Goal: Task Accomplishment & Management: Complete application form

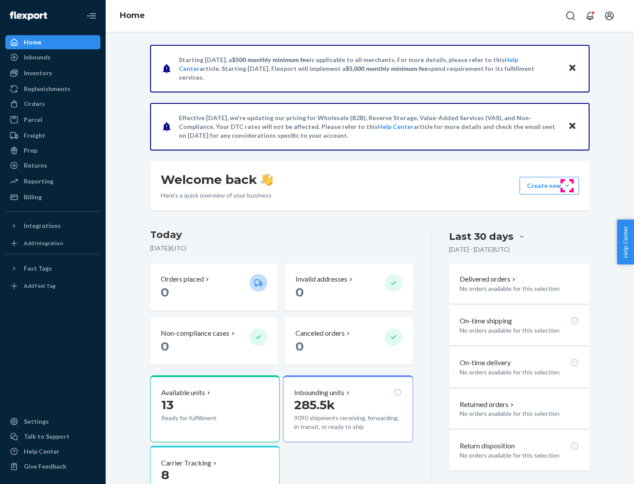
click at [567, 186] on button "Create new Create new inbound Create new order Create new product" at bounding box center [548, 186] width 59 height 18
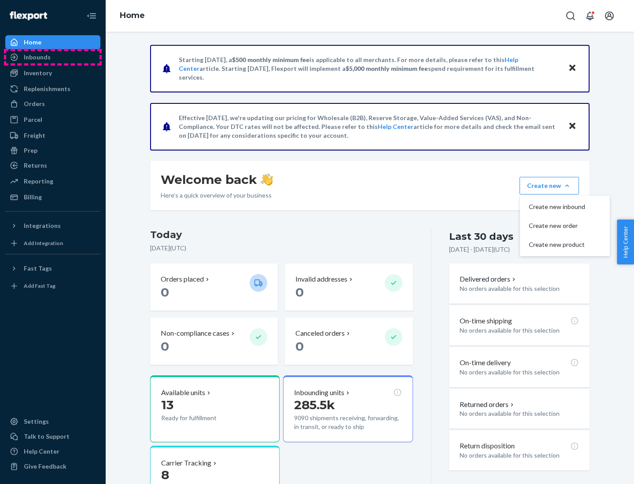
click at [53, 57] on div "Inbounds" at bounding box center [52, 57] width 93 height 12
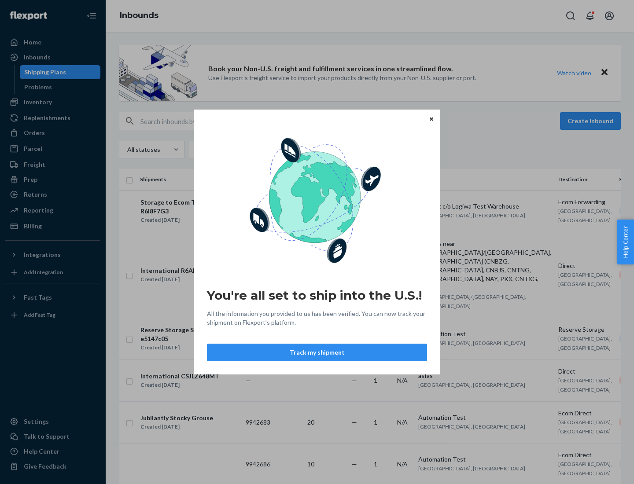
click at [317, 353] on button "Track my shipment" at bounding box center [317, 353] width 220 height 18
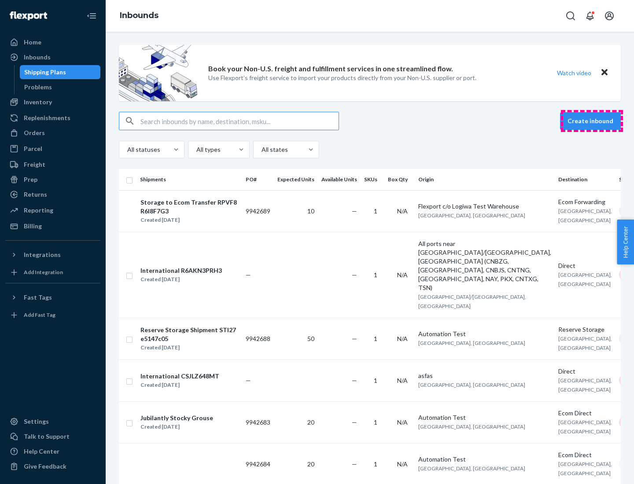
click at [592, 121] on button "Create inbound" at bounding box center [590, 121] width 61 height 18
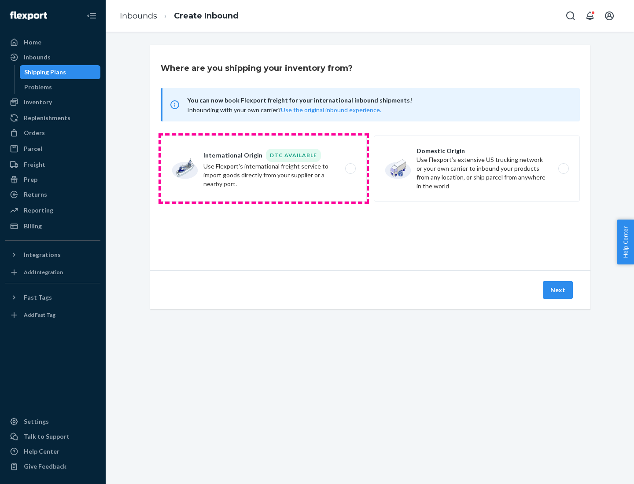
click at [264, 169] on label "International Origin DTC Available Use Flexport's international freight service…" at bounding box center [264, 169] width 206 height 66
click at [350, 169] on input "International Origin DTC Available Use Flexport's international freight service…" at bounding box center [353, 169] width 6 height 6
radio input "true"
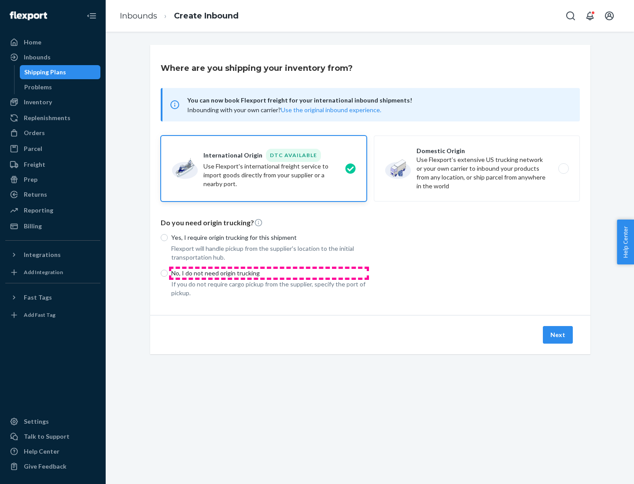
click at [269, 273] on p "No, I do not need origin trucking" at bounding box center [268, 273] width 195 height 9
click at [168, 273] on input "No, I do not need origin trucking" at bounding box center [164, 273] width 7 height 7
radio input "true"
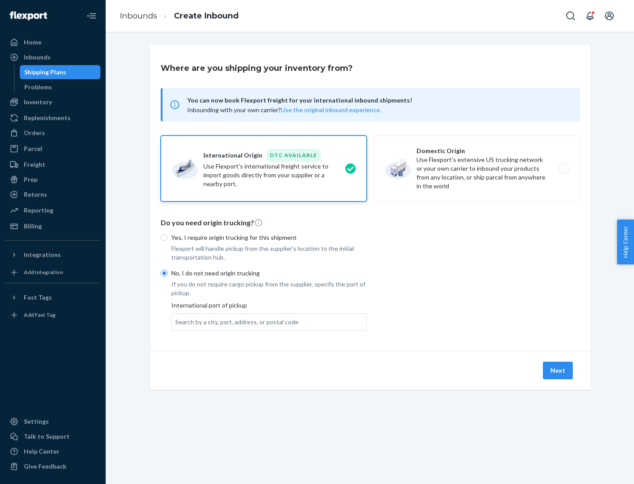
click at [235, 322] on div "Search by a city, port, address, or postal code" at bounding box center [236, 322] width 123 height 9
click at [176, 322] on input "Search by a city, port, address, or postal code" at bounding box center [175, 322] width 1 height 9
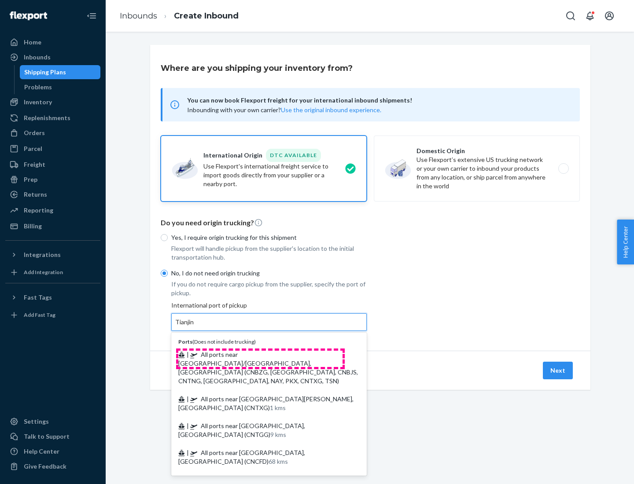
click at [260, 354] on span "| All ports near [GEOGRAPHIC_DATA]/[GEOGRAPHIC_DATA], [GEOGRAPHIC_DATA] (CNBZG,…" at bounding box center [268, 368] width 180 height 34
click at [195, 327] on input "Tianjin" at bounding box center [184, 322] width 19 height 9
type input "All ports near [GEOGRAPHIC_DATA]/[GEOGRAPHIC_DATA], [GEOGRAPHIC_DATA] (CNBZG, […"
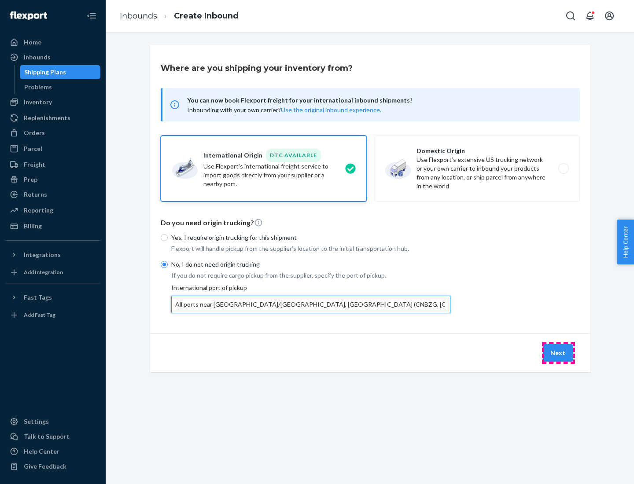
click at [558, 353] on button "Next" at bounding box center [558, 353] width 30 height 18
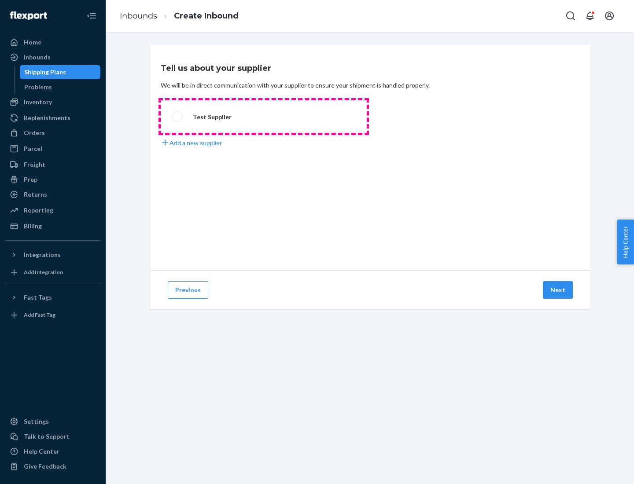
click at [264, 117] on label "Test Supplier" at bounding box center [264, 116] width 206 height 33
click at [177, 117] on input "Test Supplier" at bounding box center [175, 117] width 6 height 6
radio input "true"
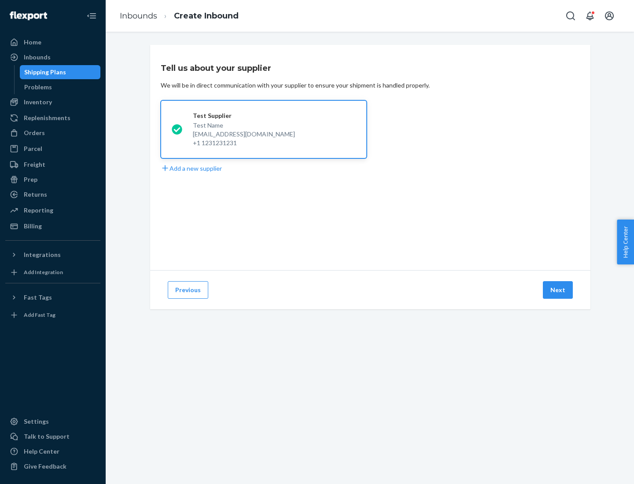
click at [558, 290] on button "Next" at bounding box center [558, 290] width 30 height 18
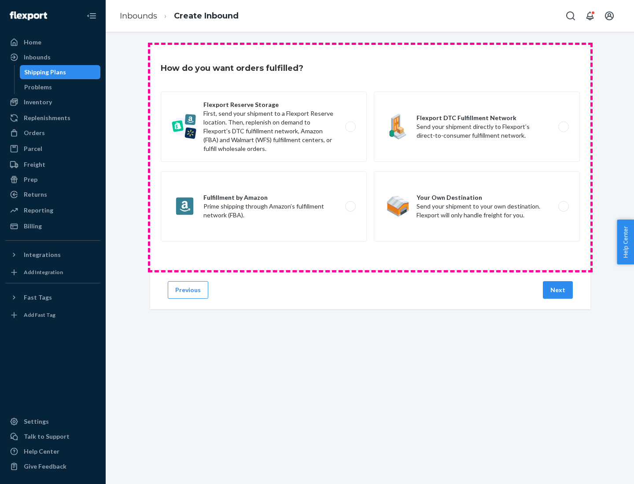
click at [370, 158] on div "Flexport Reserve Storage First, send your shipment to a Flexport Reserve locati…" at bounding box center [370, 168] width 419 height 152
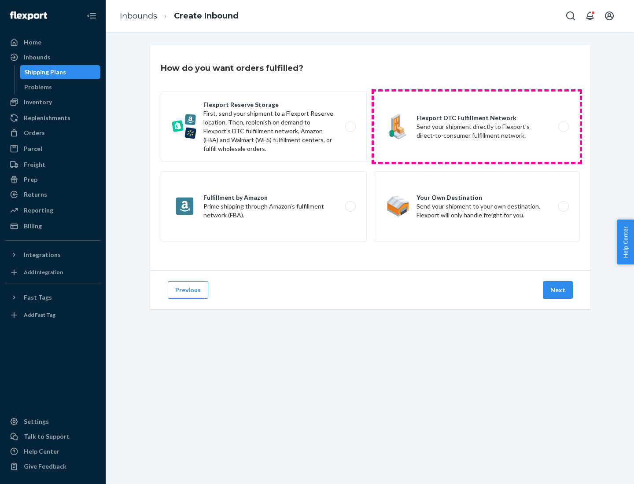
click at [477, 127] on label "Flexport DTC Fulfillment Network Send your shipment directly to Flexport’s dire…" at bounding box center [477, 127] width 206 height 70
click at [563, 127] on input "Flexport DTC Fulfillment Network Send your shipment directly to Flexport’s dire…" at bounding box center [566, 127] width 6 height 6
radio input "true"
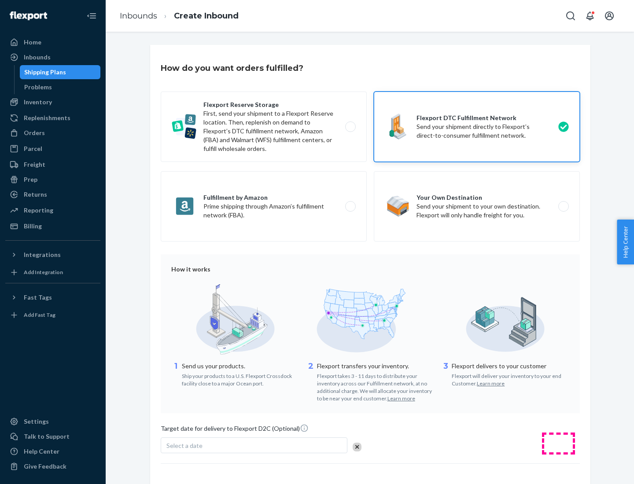
scroll to position [65, 0]
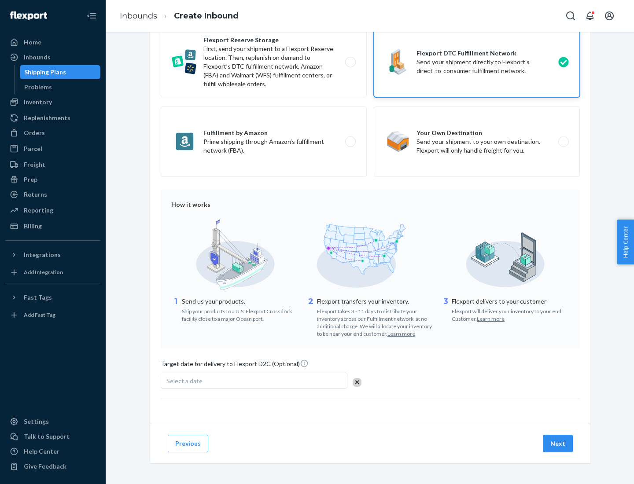
click at [558, 443] on button "Next" at bounding box center [558, 444] width 30 height 18
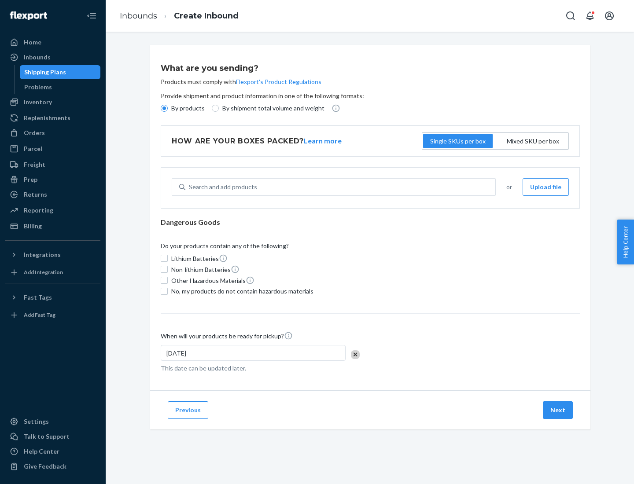
click at [187, 108] on p "By products" at bounding box center [187, 108] width 33 height 9
click at [168, 108] on input "By products" at bounding box center [164, 108] width 7 height 7
click at [221, 187] on div "Search and add products" at bounding box center [223, 187] width 68 height 9
click at [190, 187] on input "Search and add products" at bounding box center [189, 187] width 1 height 9
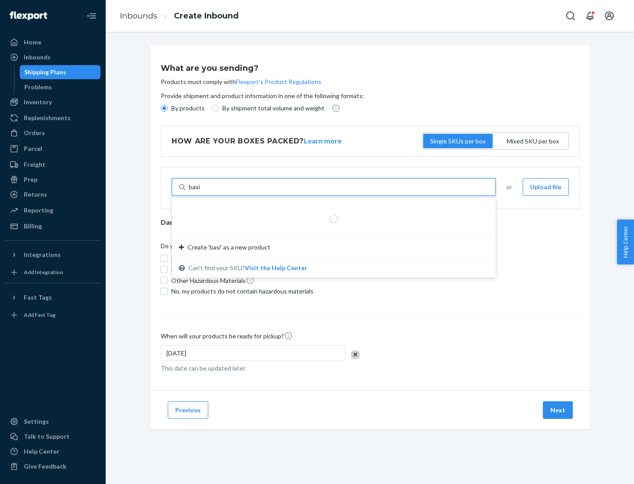
type input "basic"
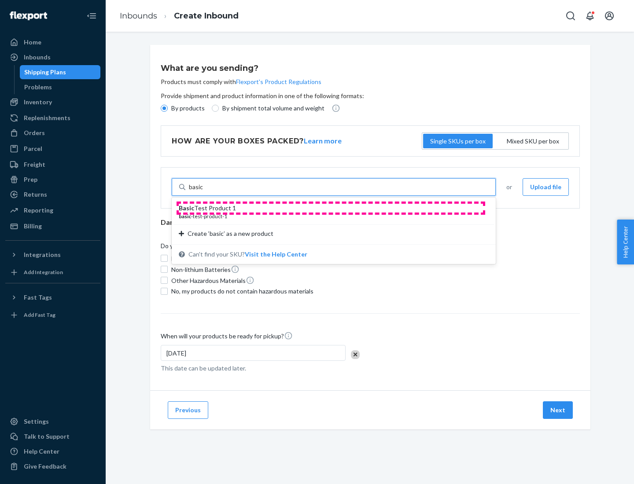
click at [331, 208] on div "Basic Test Product 1" at bounding box center [330, 208] width 303 height 9
click at [203, 192] on input "basic" at bounding box center [196, 187] width 15 height 9
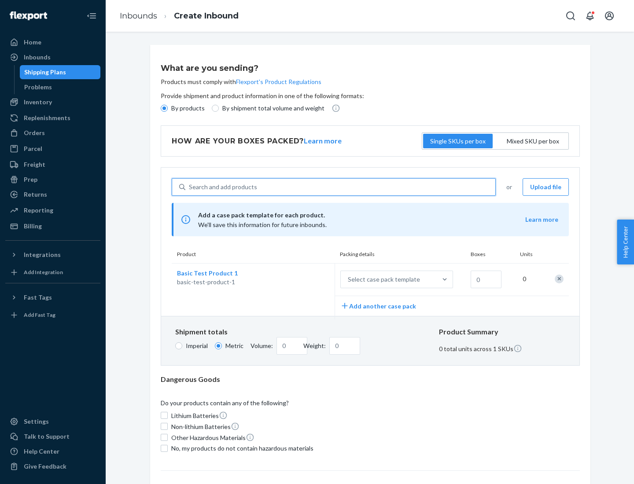
scroll to position [22, 0]
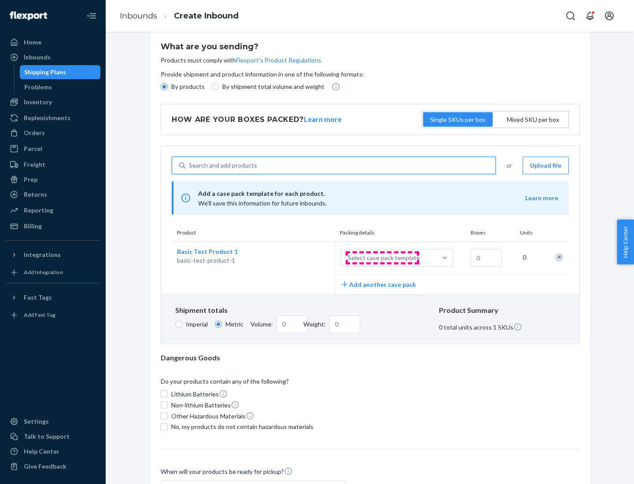
click at [382, 258] on div "Select case pack template" at bounding box center [384, 258] width 72 height 9
click at [304, 258] on input "Select case pack template" at bounding box center [304, 258] width 0 height 0
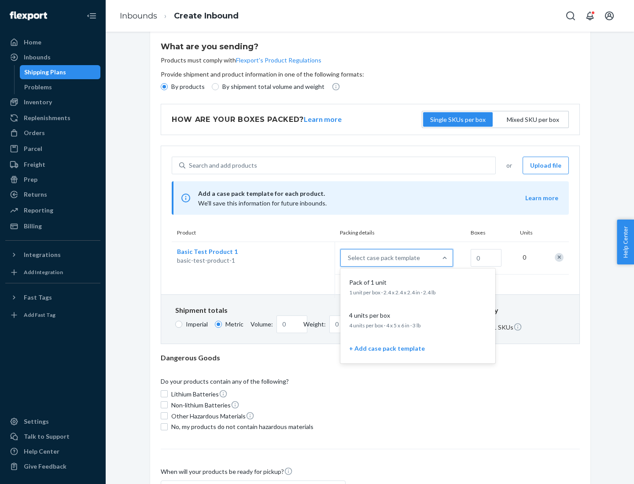
scroll to position [51, 0]
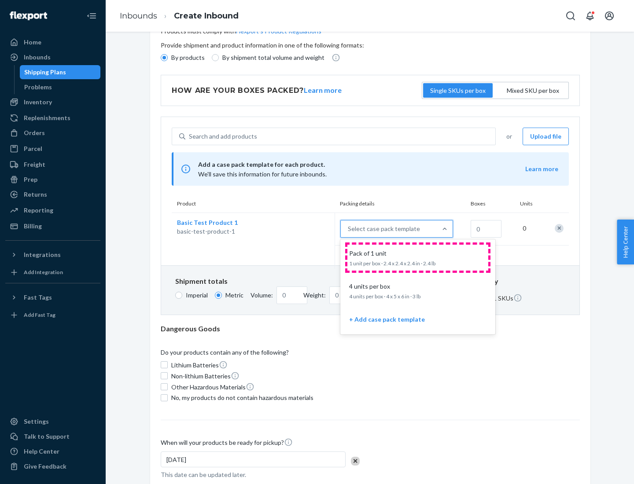
click at [418, 258] on div "Pack of 1 unit" at bounding box center [416, 253] width 141 height 9
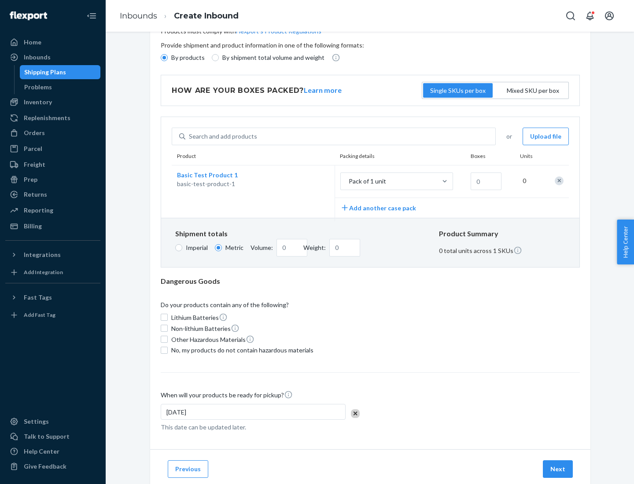
scroll to position [0, 0]
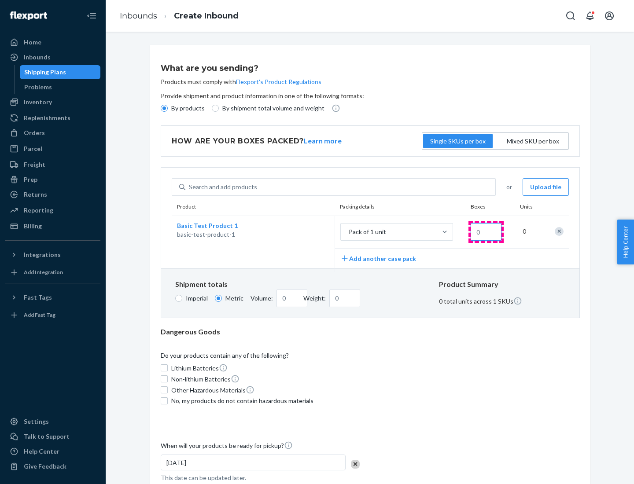
type input "1.09"
type input "1"
type input "10.89"
type input "10"
type input "0.02"
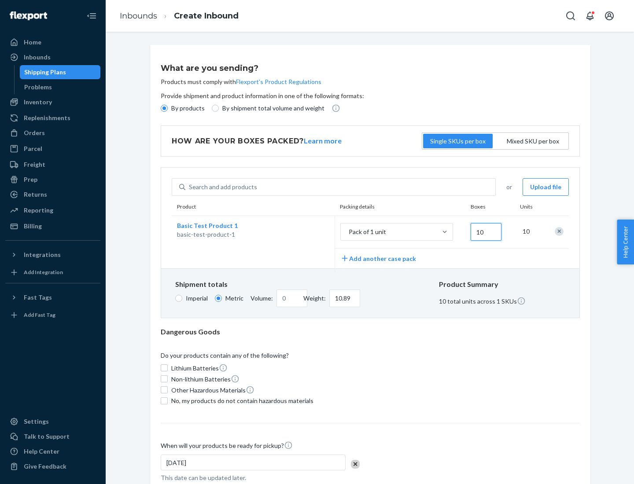
type input "108.86"
type input "100"
type input "0.23"
type input "1088.62"
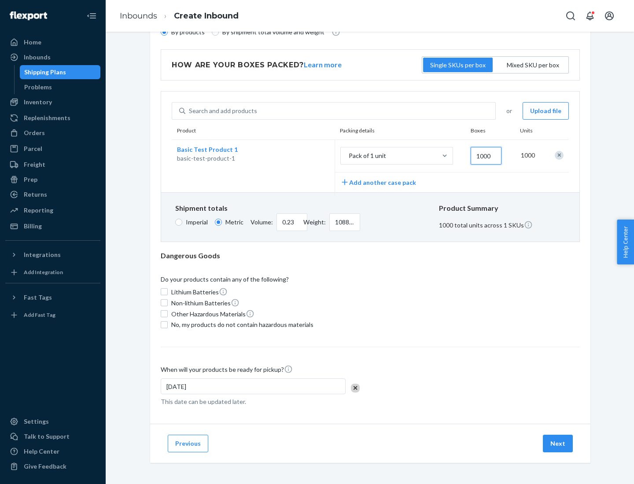
type input "1000"
click at [241, 324] on span "No, my products do not contain hazardous materials" at bounding box center [242, 325] width 142 height 9
click at [168, 324] on input "No, my products do not contain hazardous materials" at bounding box center [164, 324] width 7 height 7
checkbox input "true"
click at [558, 443] on button "Next" at bounding box center [558, 444] width 30 height 18
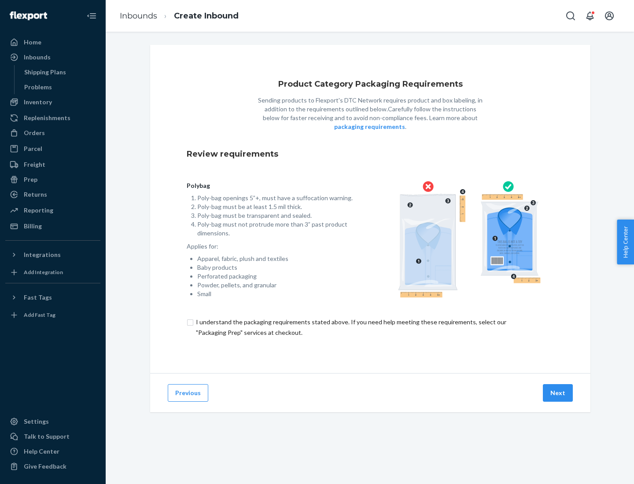
click at [370, 327] on input "checkbox" at bounding box center [370, 327] width 367 height 21
checkbox input "true"
click at [558, 393] on button "Next" at bounding box center [558, 393] width 30 height 18
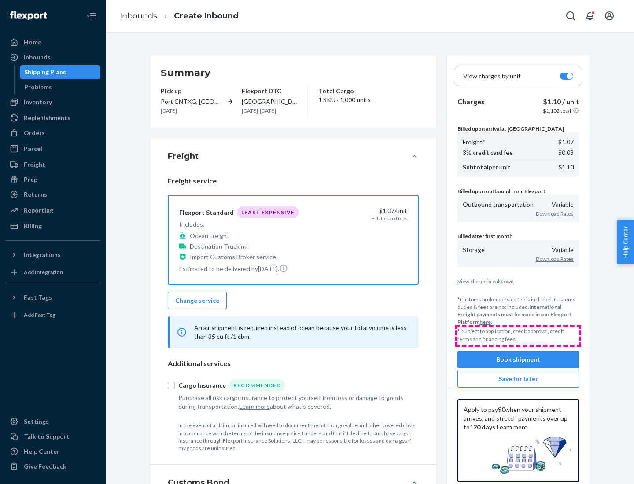
scroll to position [102, 0]
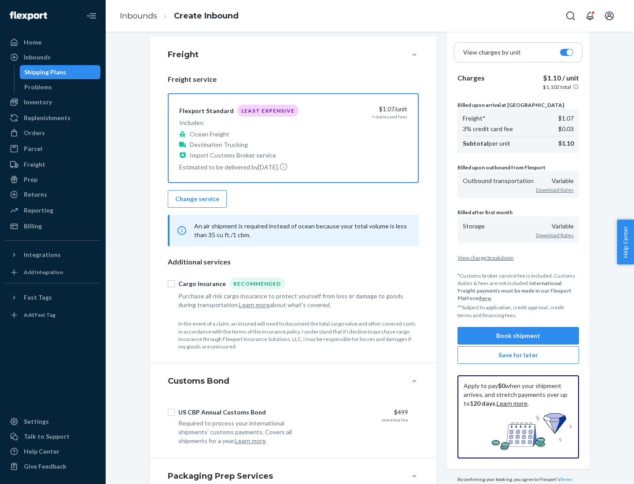
click at [518, 335] on button "Book shipment" at bounding box center [518, 336] width 122 height 18
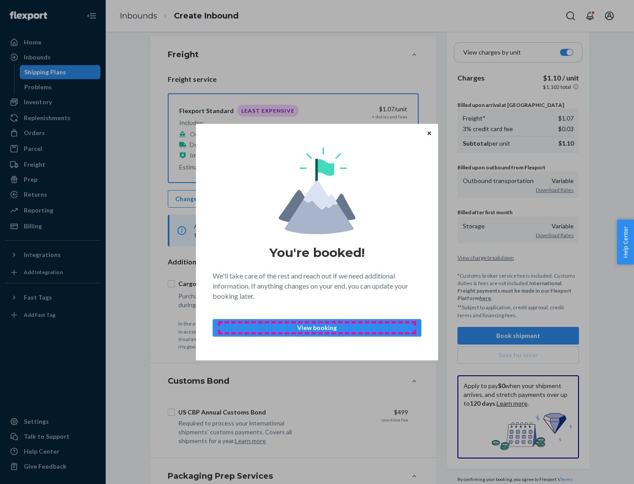
click at [317, 328] on p "View booking" at bounding box center [317, 328] width 194 height 9
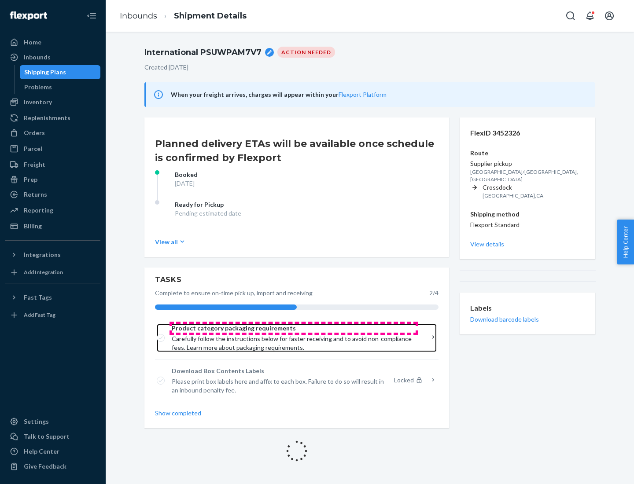
click at [294, 328] on span "Product category packaging requirements" at bounding box center [294, 328] width 244 height 9
